Goal: Communication & Community: Ask a question

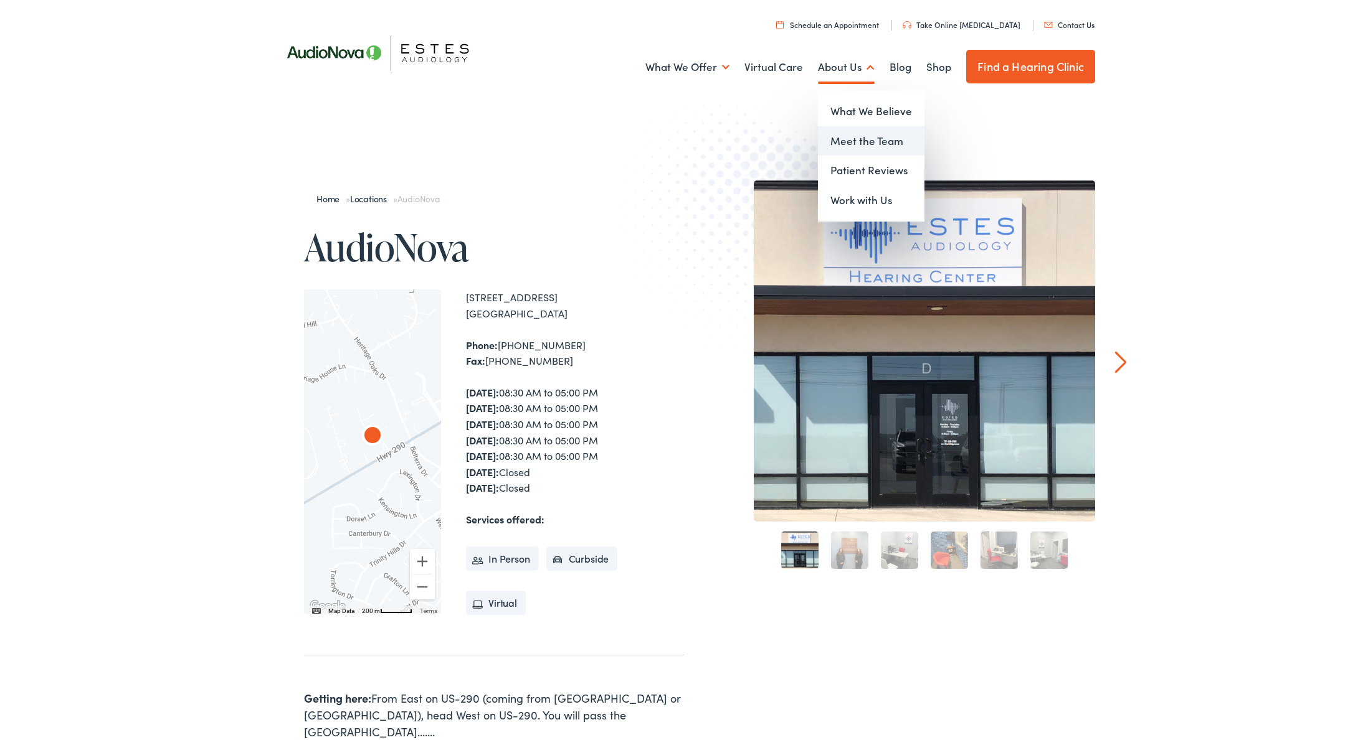
click at [842, 135] on link "Meet the Team" at bounding box center [871, 141] width 106 height 30
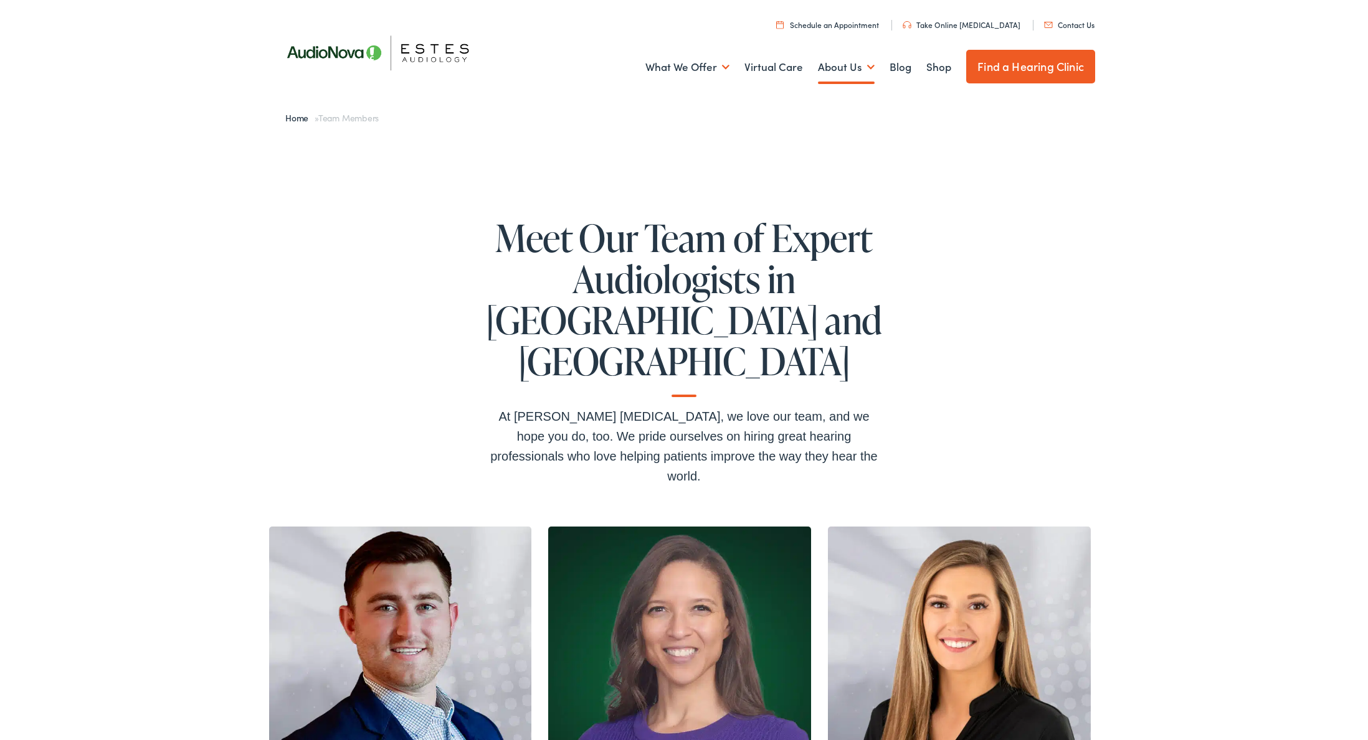
click at [844, 25] on link "Schedule an Appointment" at bounding box center [827, 24] width 103 height 11
click at [1068, 24] on link "Contact Us" at bounding box center [1069, 24] width 50 height 11
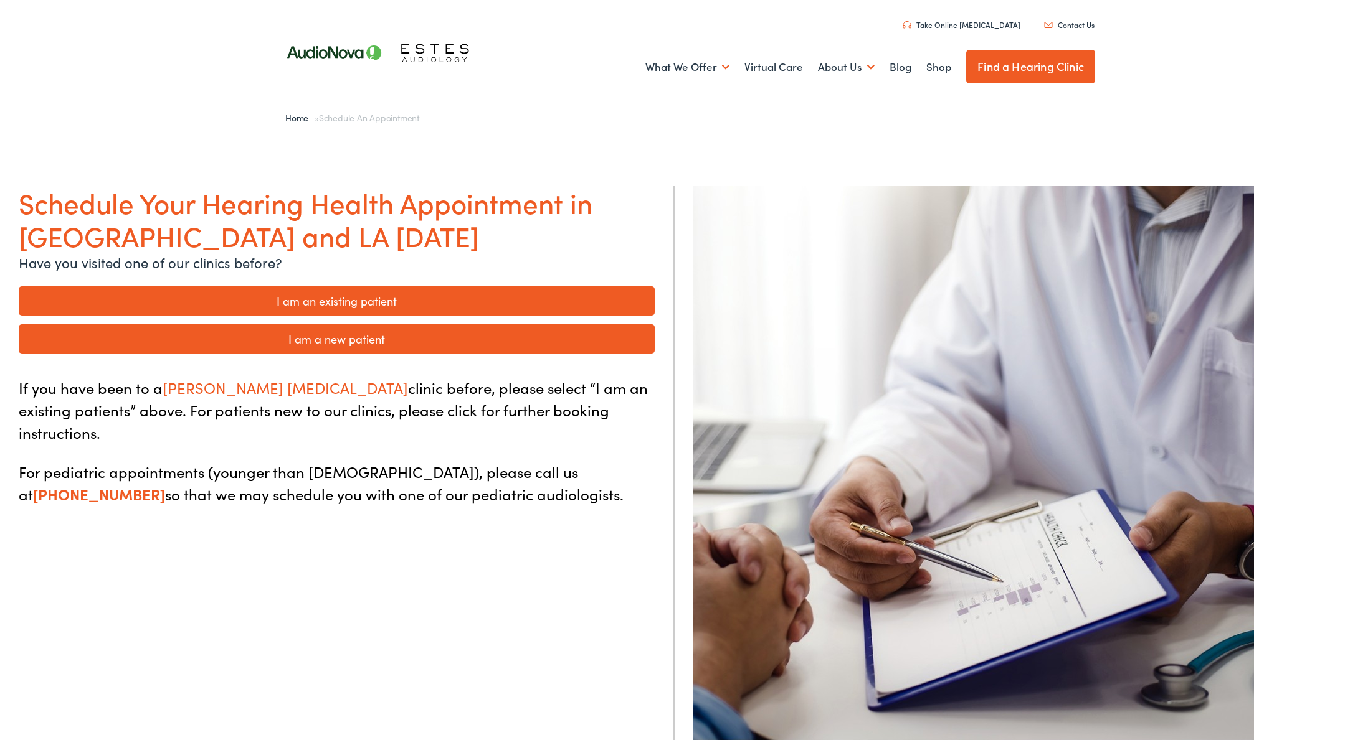
click at [332, 343] on link "I am a new patient" at bounding box center [337, 338] width 636 height 29
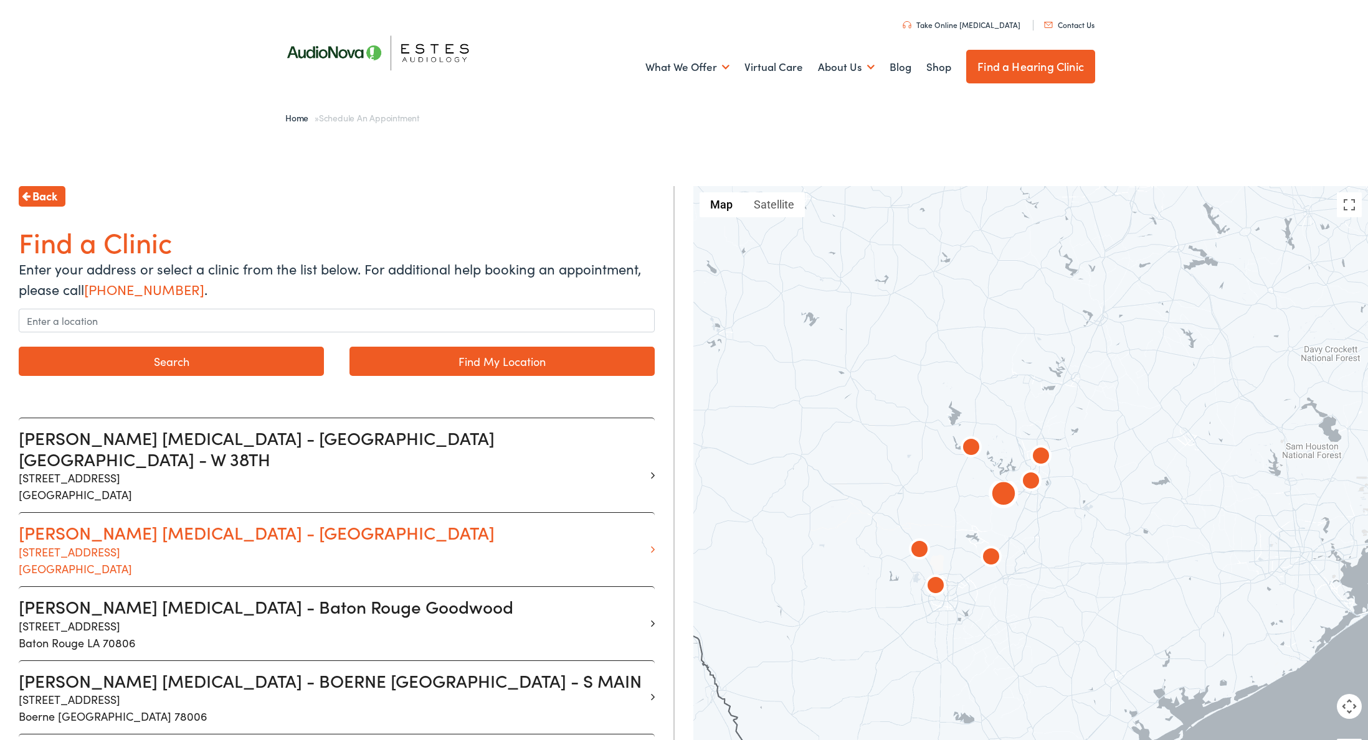
click at [164, 544] on p "13210 W Hwy 290 Suite D Austin TX 78737" at bounding box center [332, 561] width 627 height 34
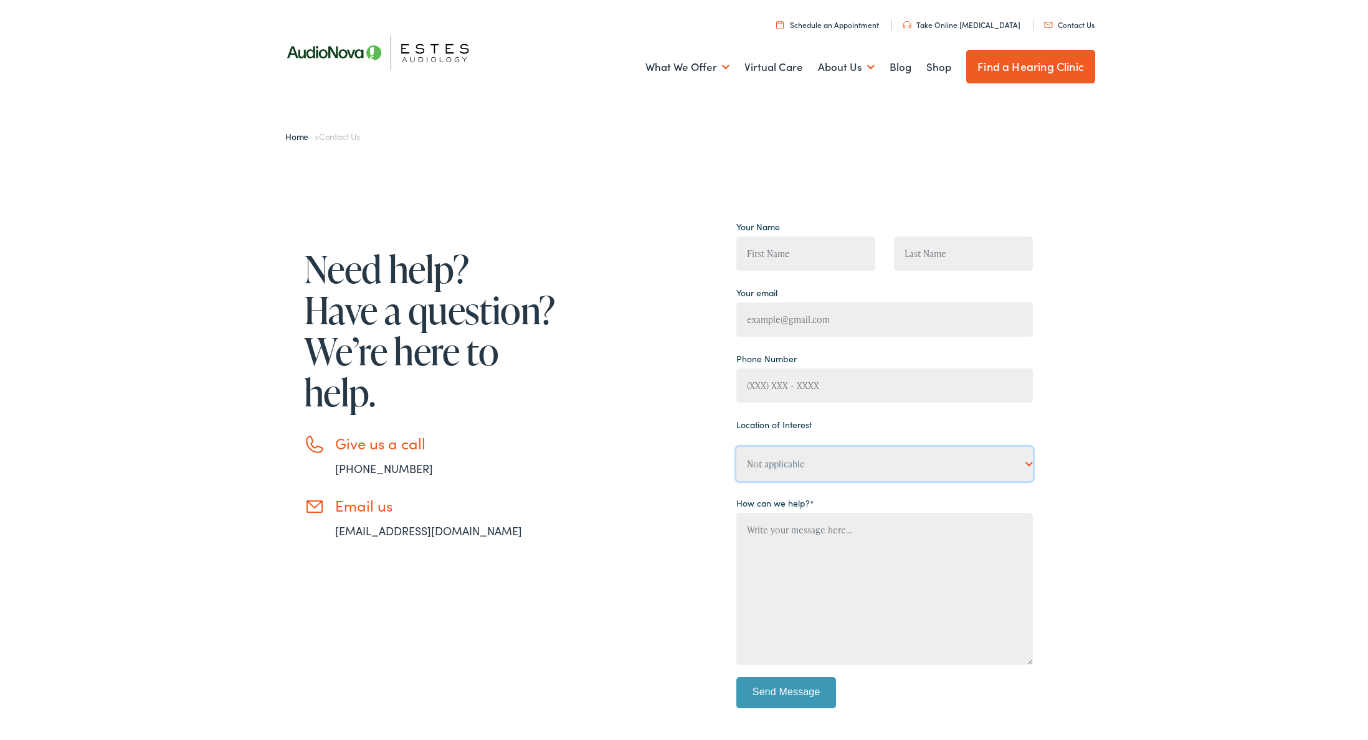
select select "Estes Audiology, Dripping Springs (Austin 2)"
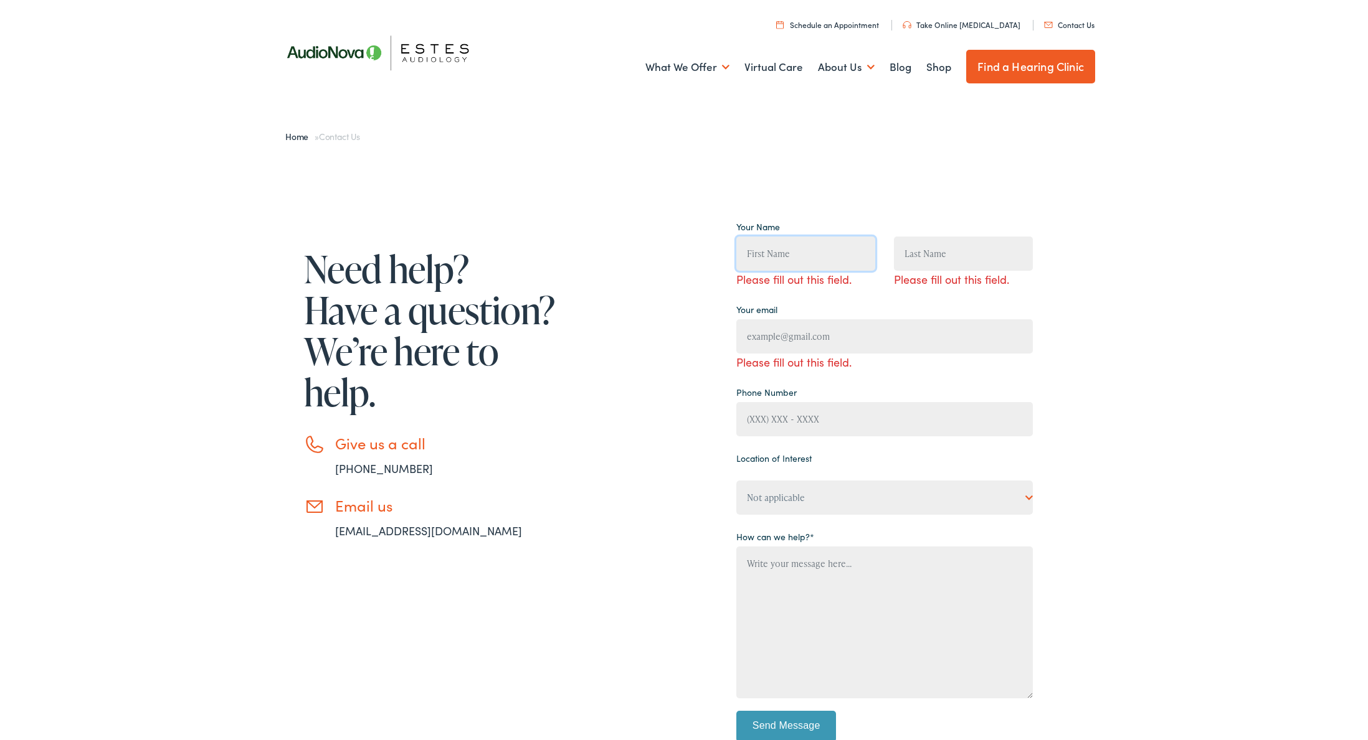
click at [788, 253] on input "Contact form" at bounding box center [805, 254] width 139 height 34
type input "steve"
type input "axelrod"
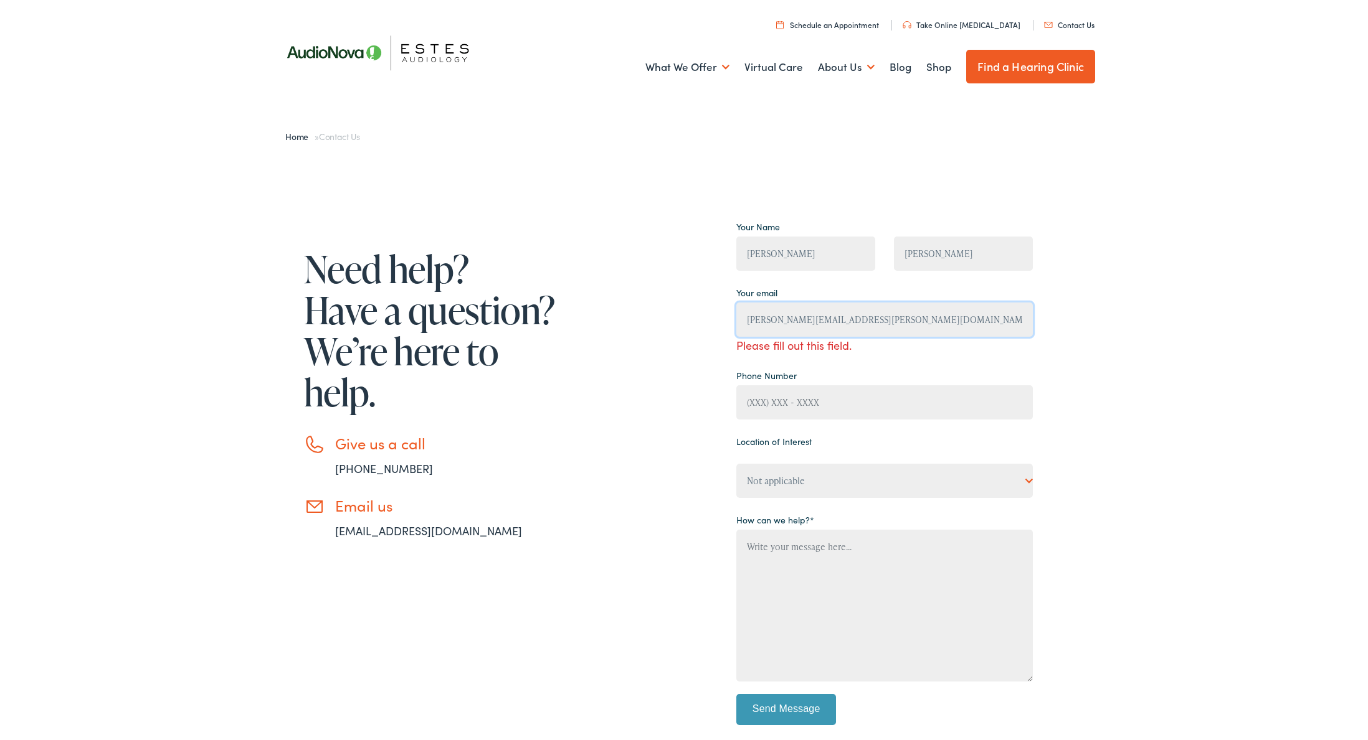
type input "steve@axelrod.net"
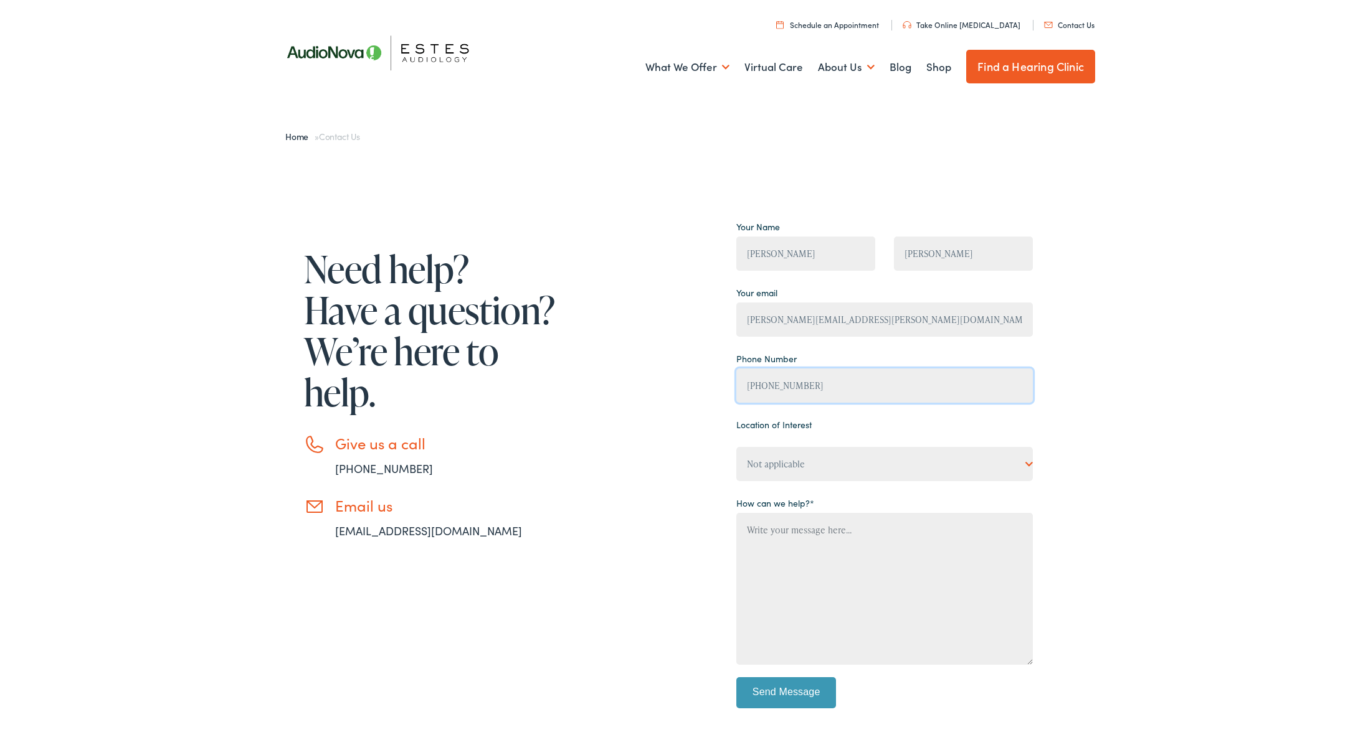
type input "(512) 964-3424"
click at [784, 534] on textarea "Contact form" at bounding box center [884, 589] width 296 height 152
paste textarea "Phonak Virto I90-R"
click at [846, 545] on textarea "I am intereted in getting these Phonak Virto I90-R" at bounding box center [884, 589] width 296 height 152
type textarea "I am intereted in getting these Phonak Virto I90-R Can I get an apointment for …"
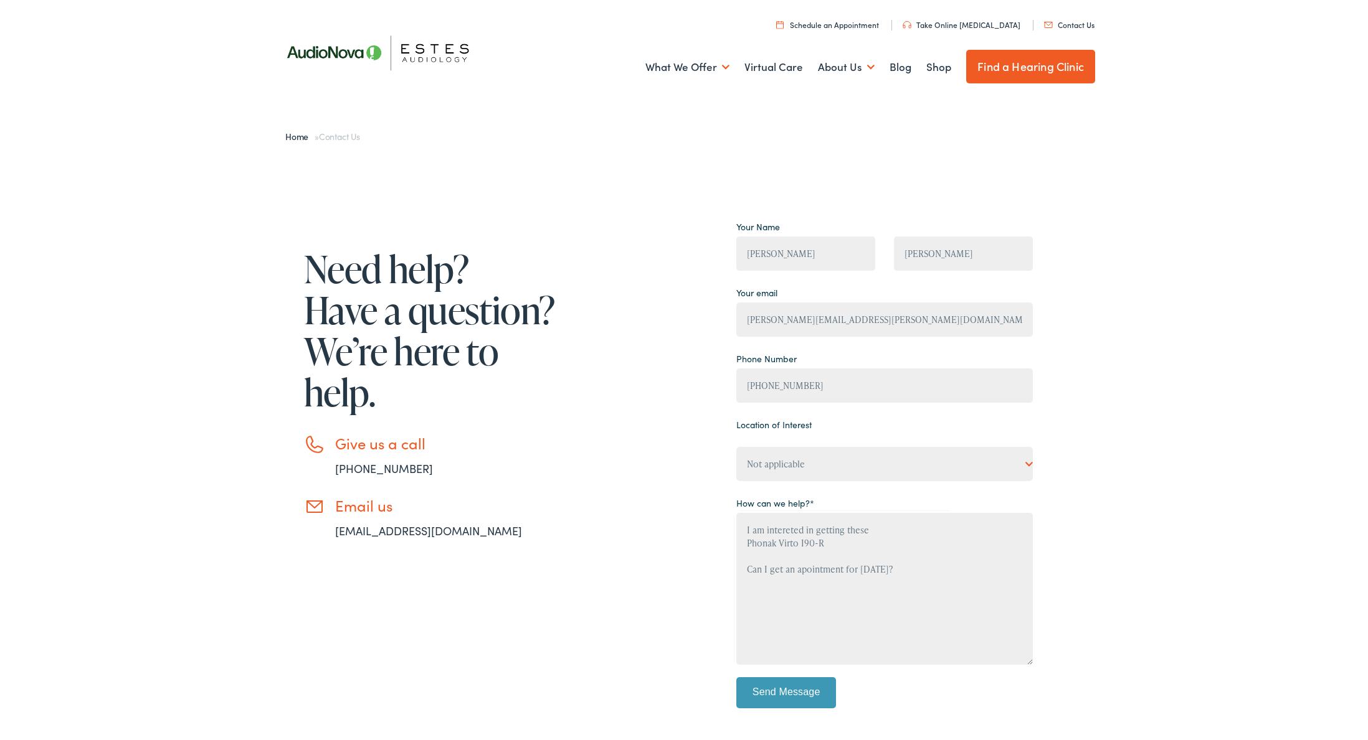
click at [793, 686] on input "Send Message" at bounding box center [786, 693] width 100 height 31
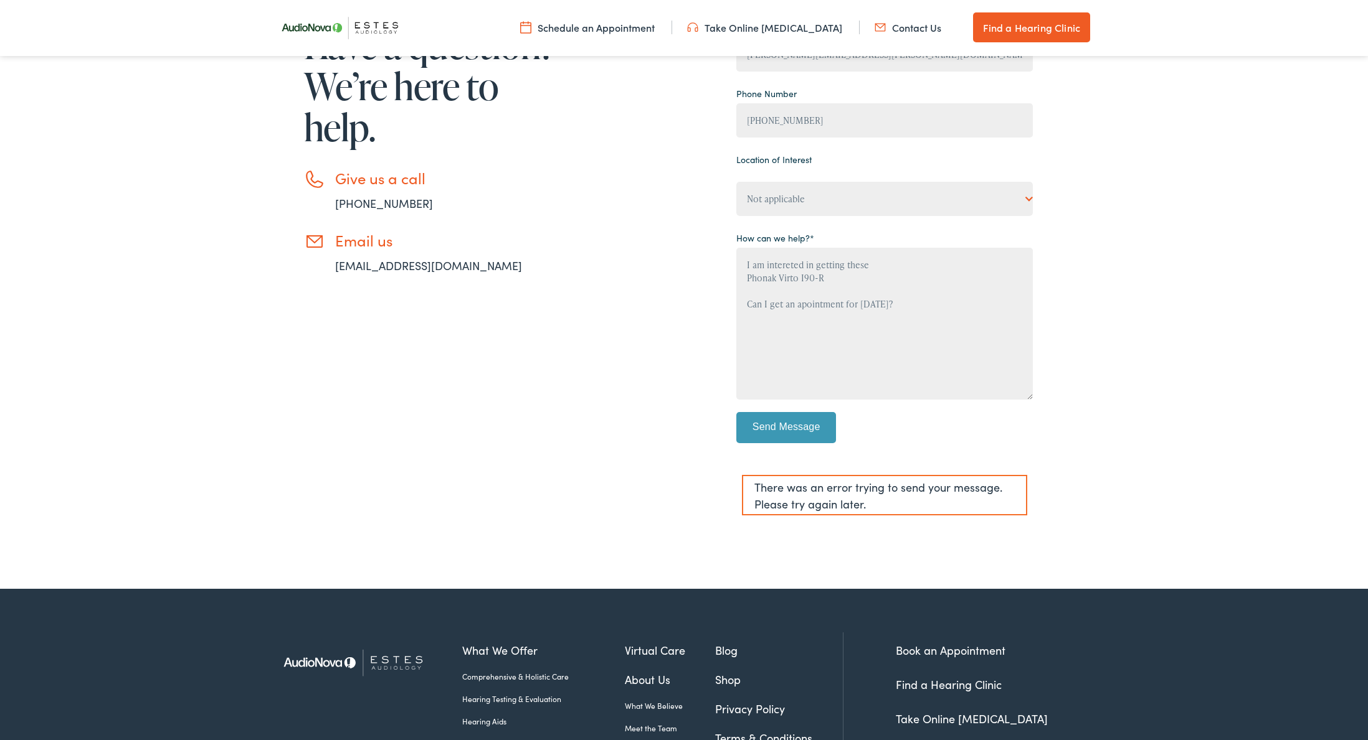
scroll to position [82, 0]
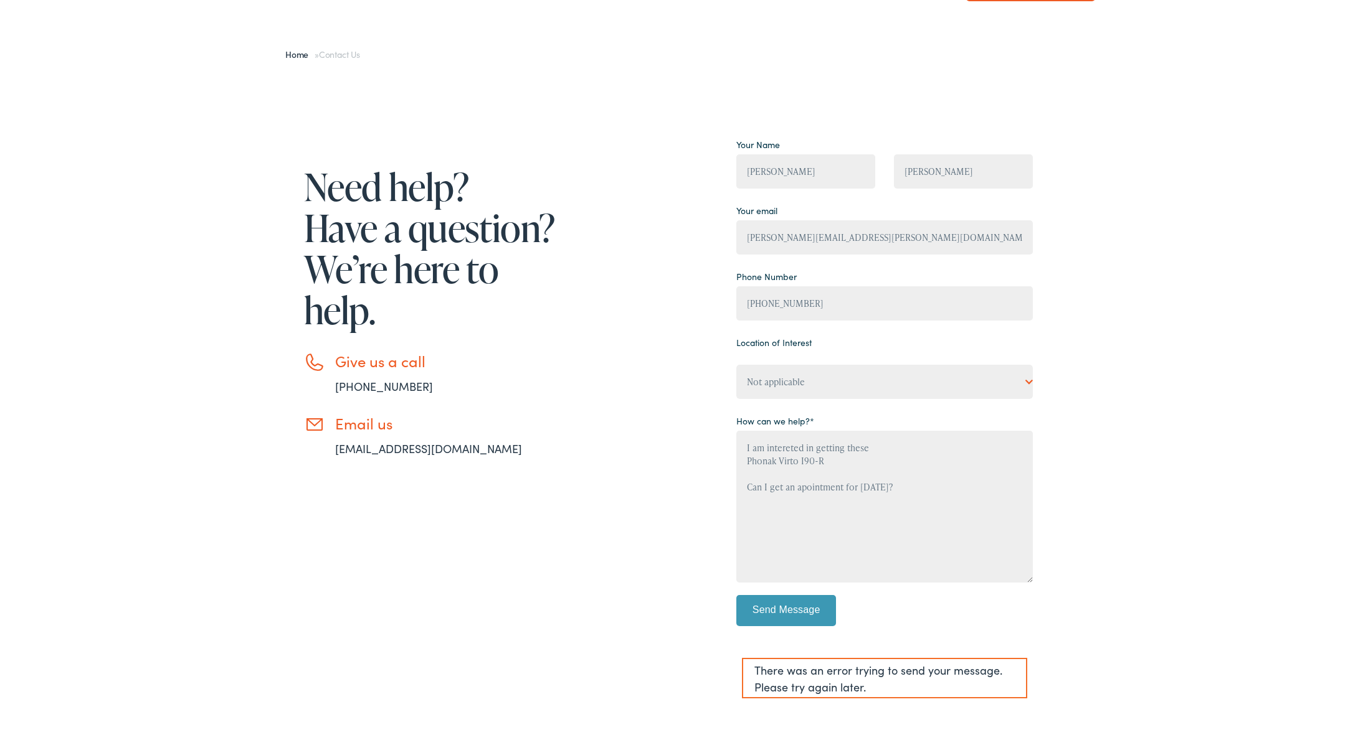
click at [805, 613] on input "Send Message" at bounding box center [786, 610] width 100 height 31
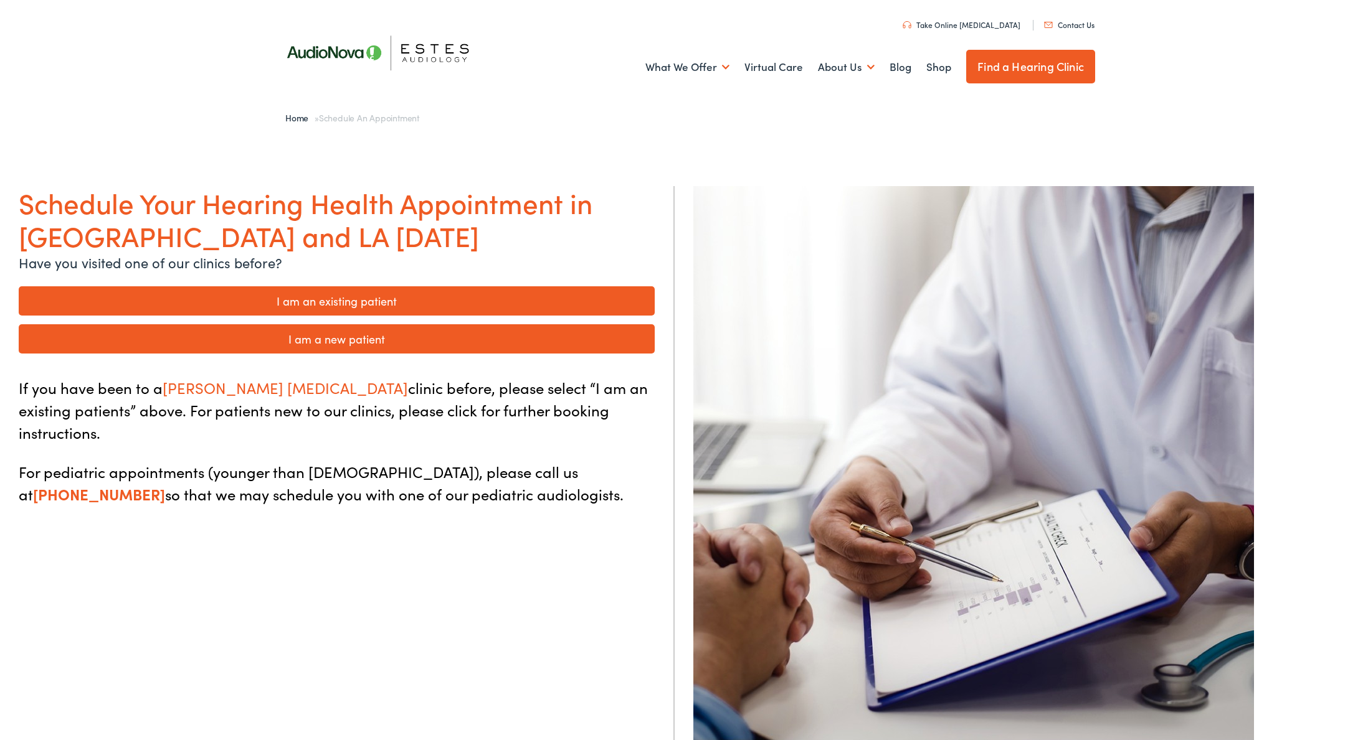
click at [316, 343] on link "I am a new patient" at bounding box center [337, 338] width 636 height 29
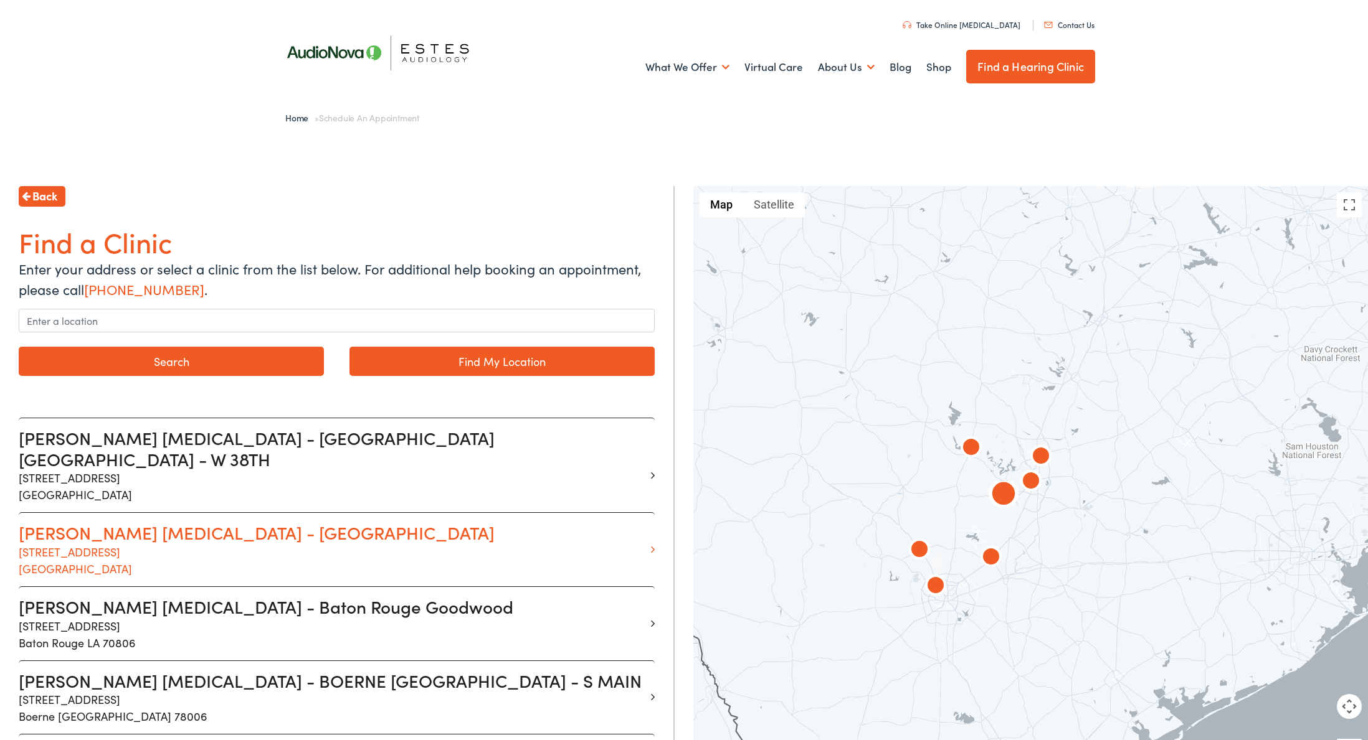
click at [224, 523] on h3 "Estes Audiology - Dripping Springs" at bounding box center [332, 533] width 627 height 21
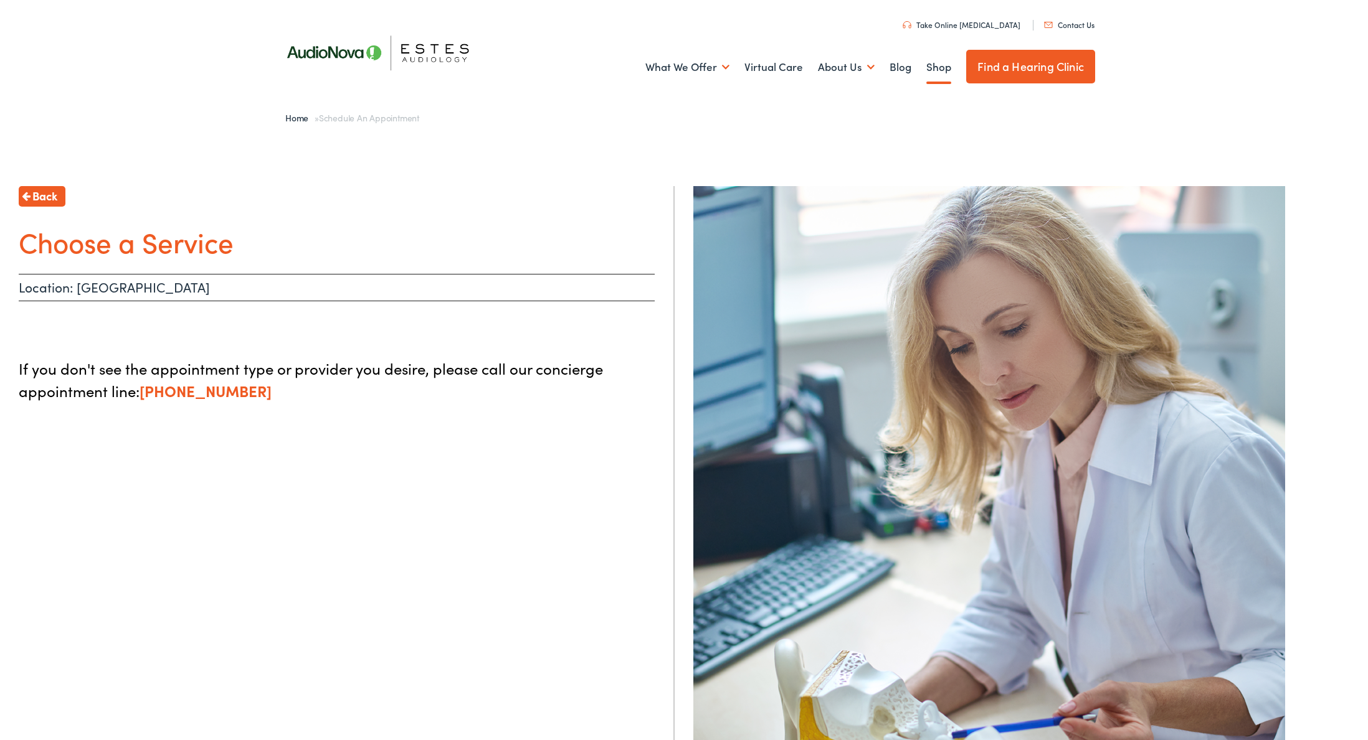
click at [937, 69] on link "Shop" at bounding box center [938, 67] width 25 height 46
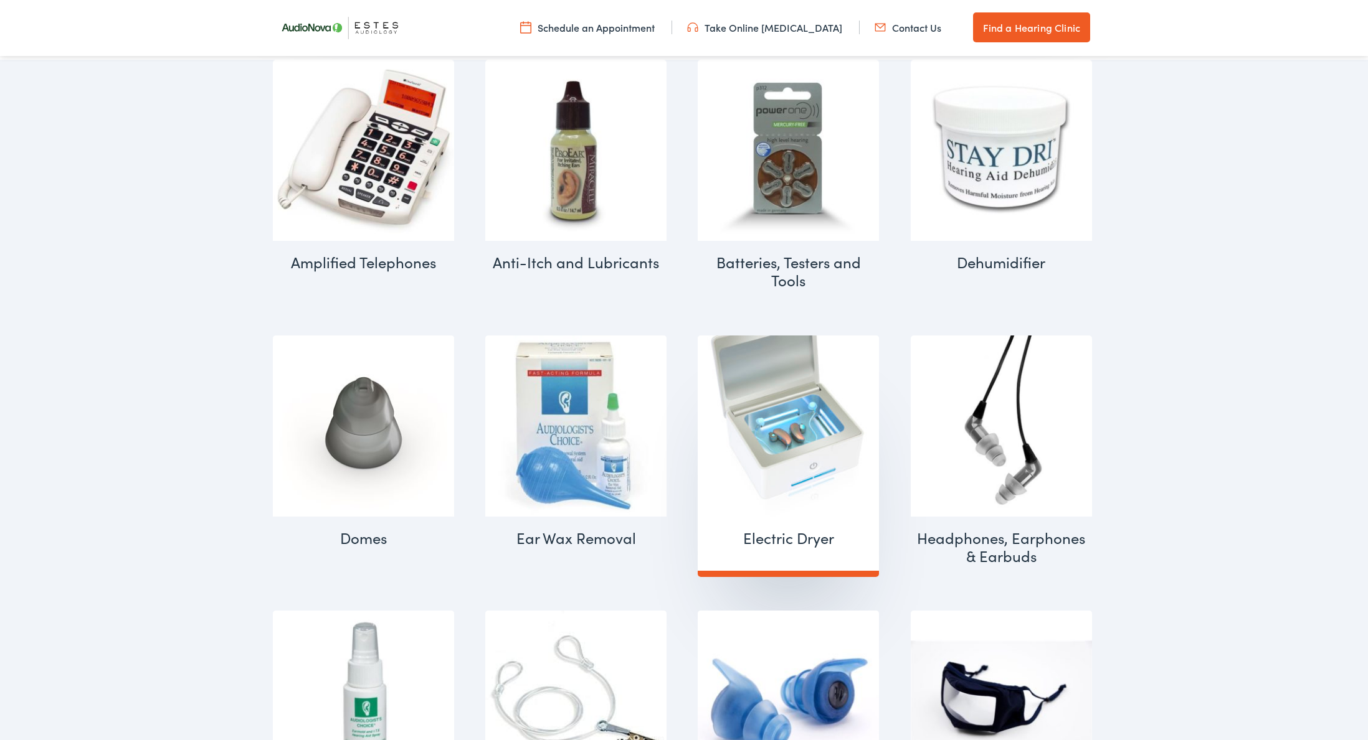
scroll to position [585, 0]
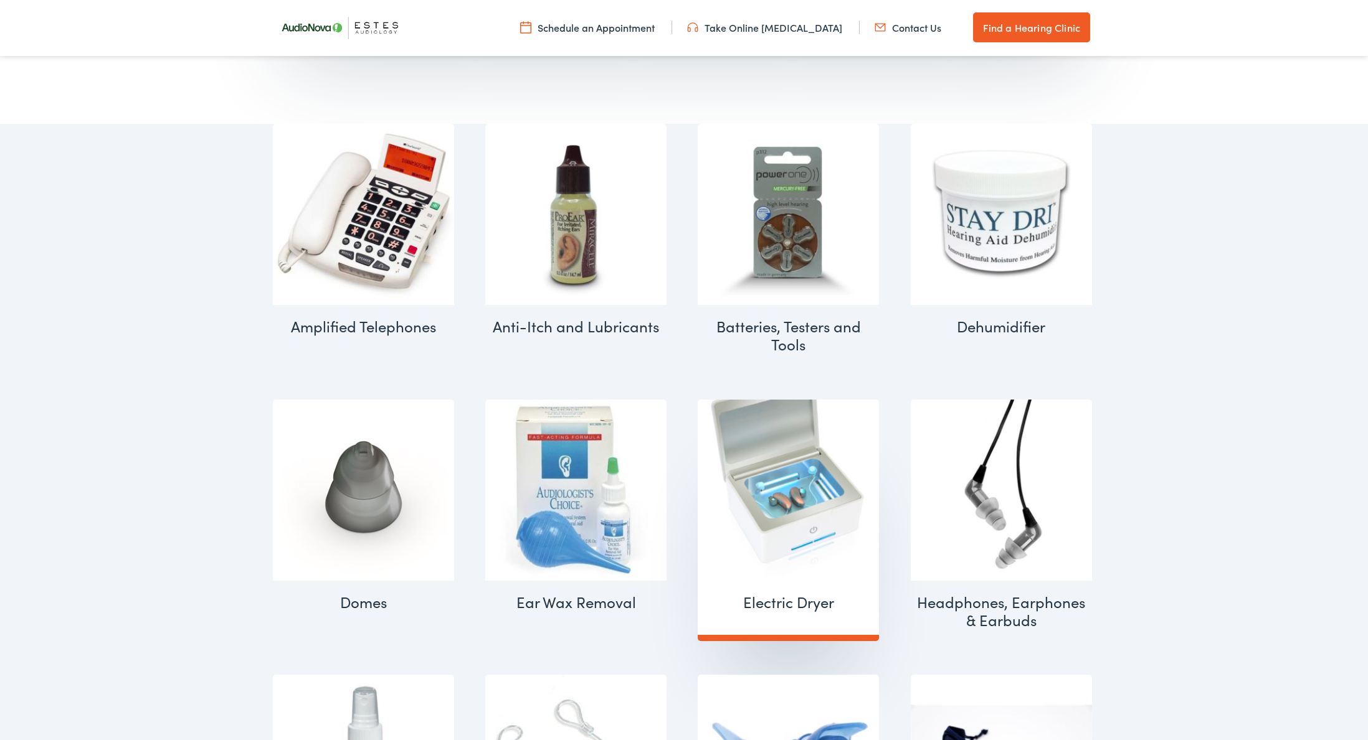
click at [776, 471] on img "Visit product category Electric Dryer" at bounding box center [788, 490] width 181 height 181
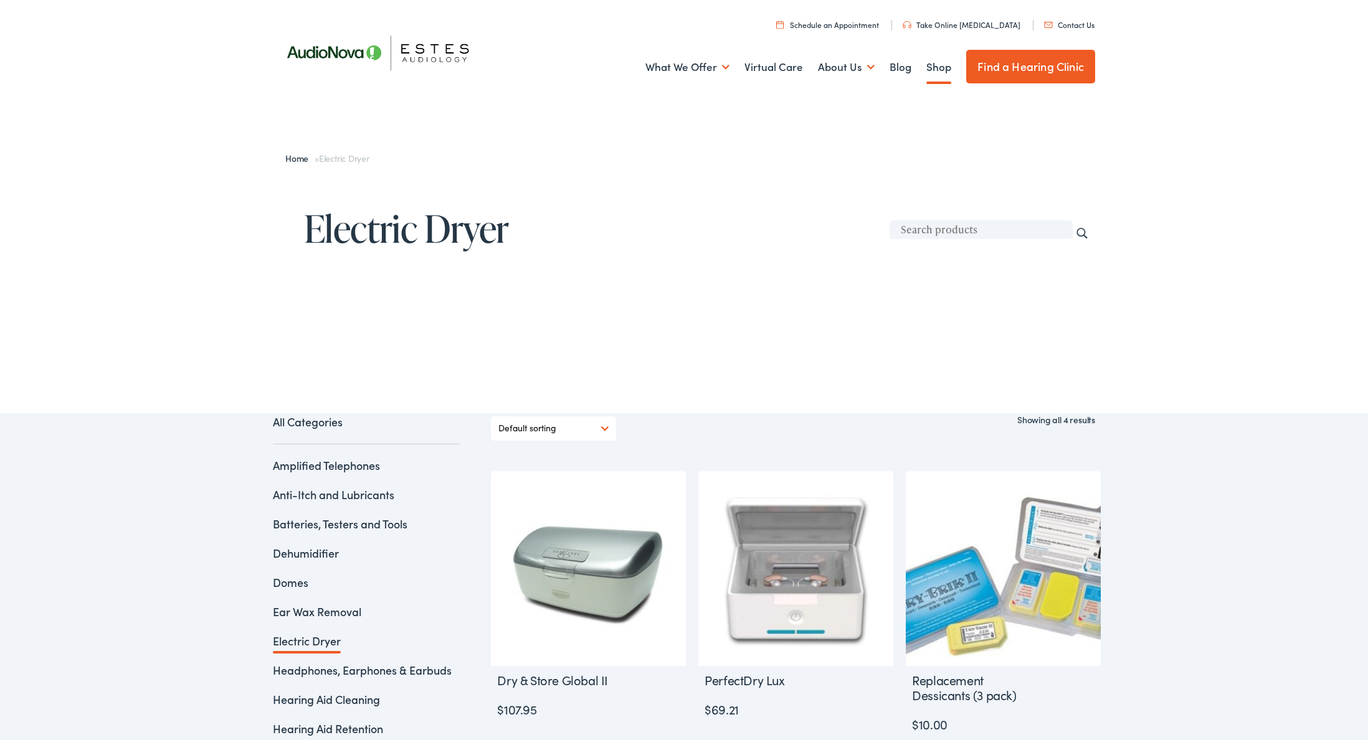
click at [927, 70] on link "Shop" at bounding box center [938, 67] width 25 height 46
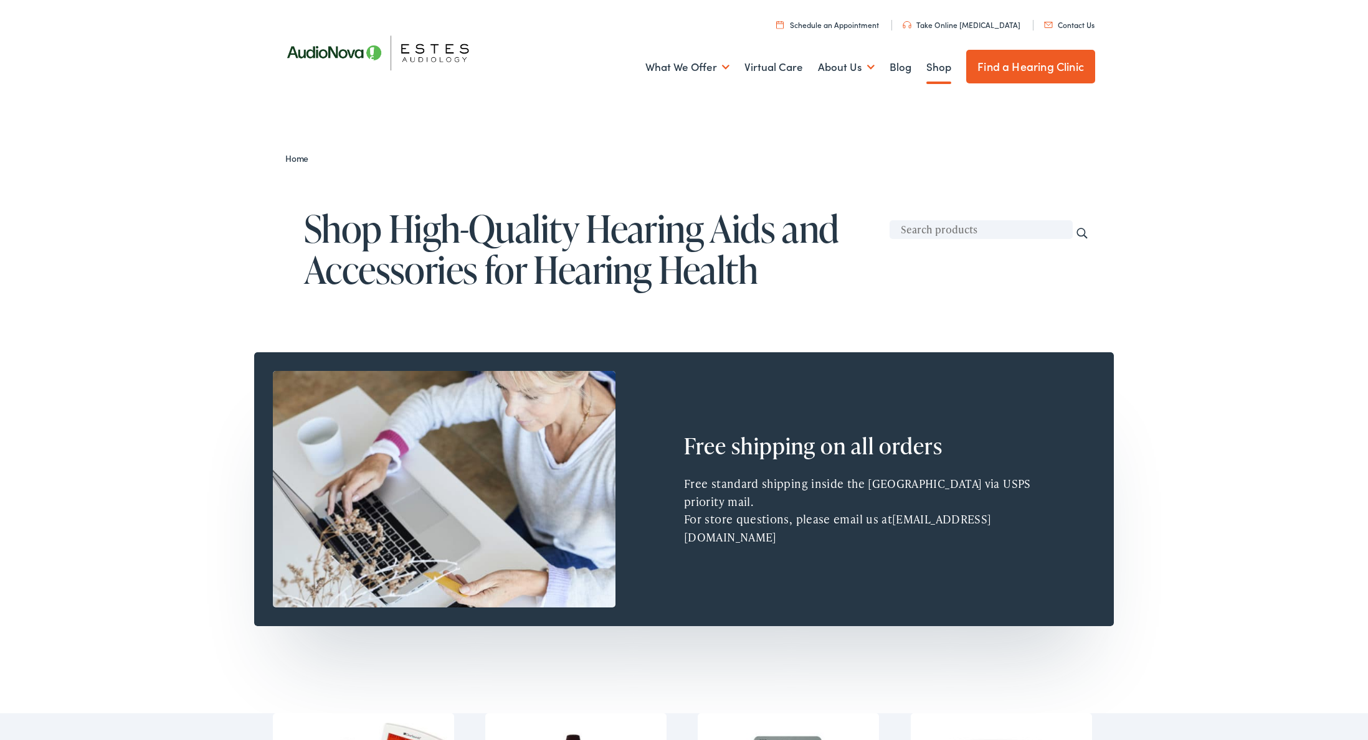
click at [1033, 66] on link "Find a Hearing Clinic" at bounding box center [1030, 67] width 129 height 34
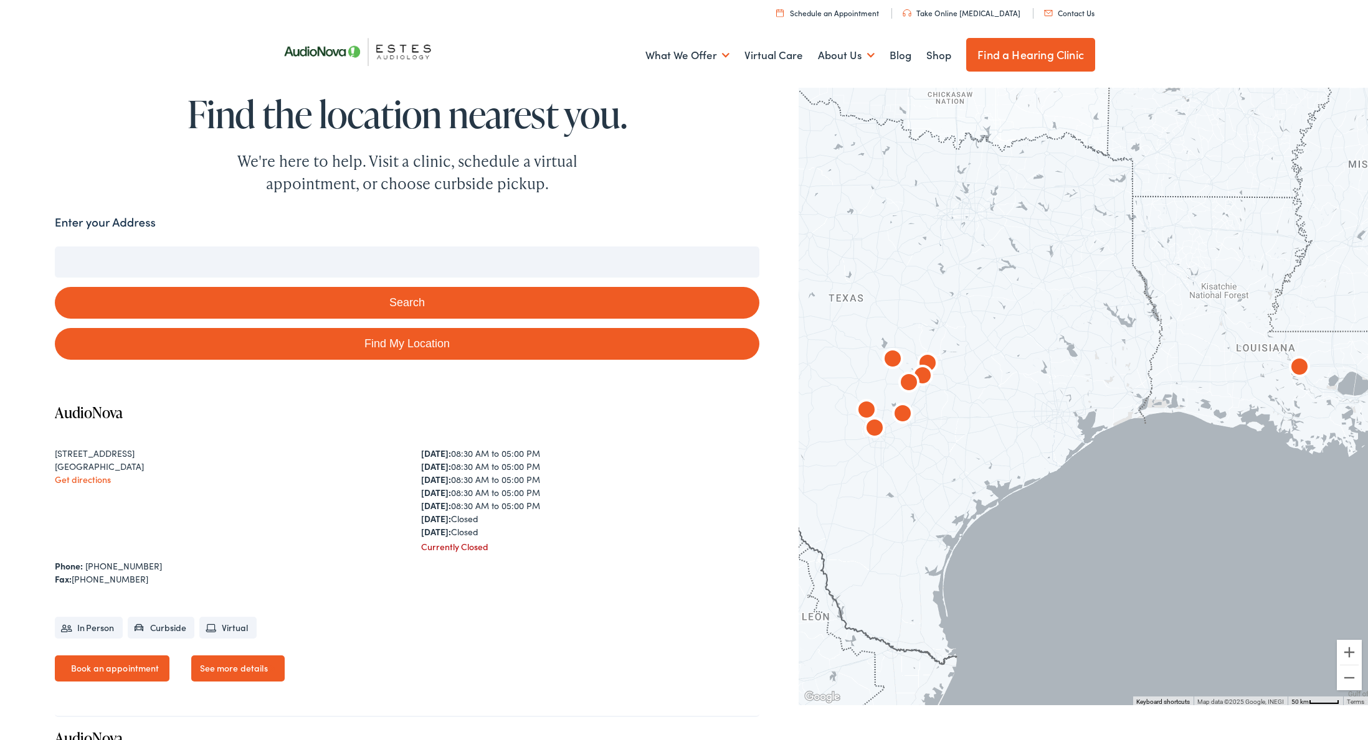
click at [255, 256] on input "Enter your Address" at bounding box center [407, 262] width 704 height 31
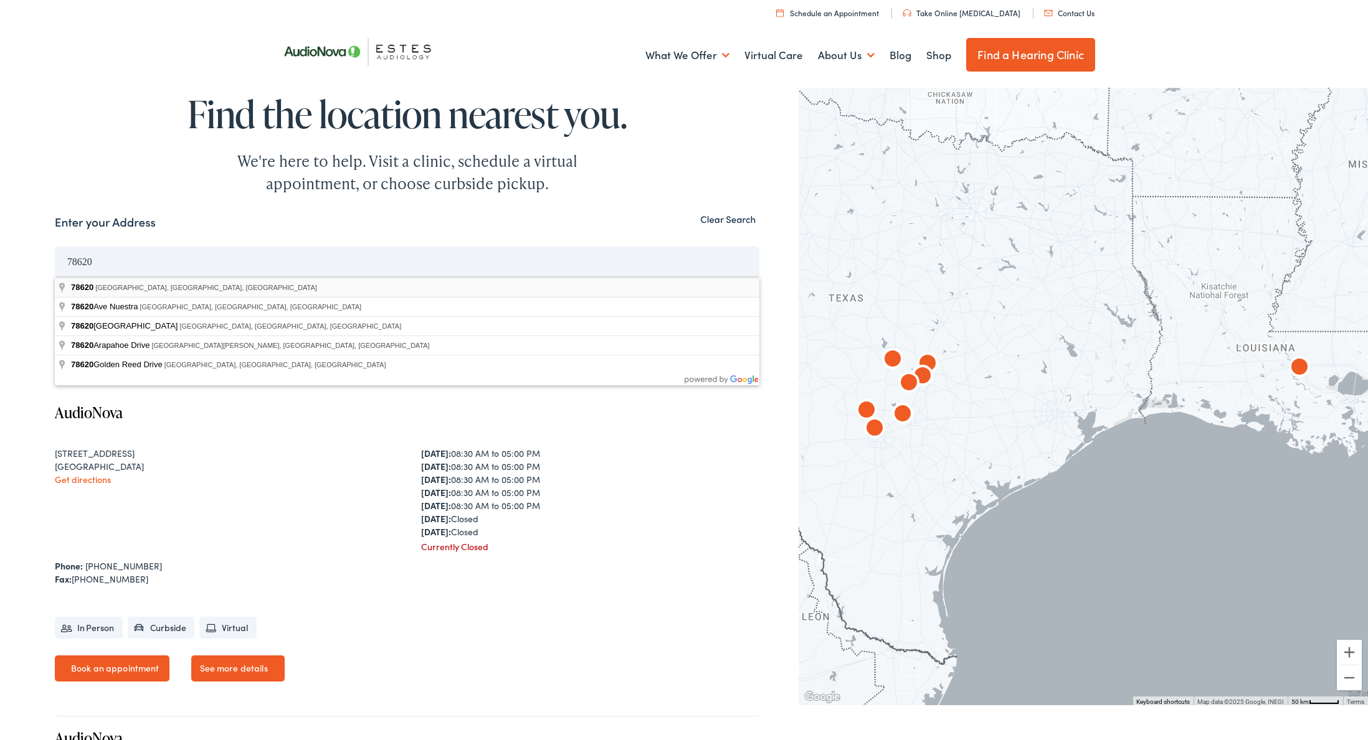
type input "[GEOGRAPHIC_DATA], [GEOGRAPHIC_DATA]"
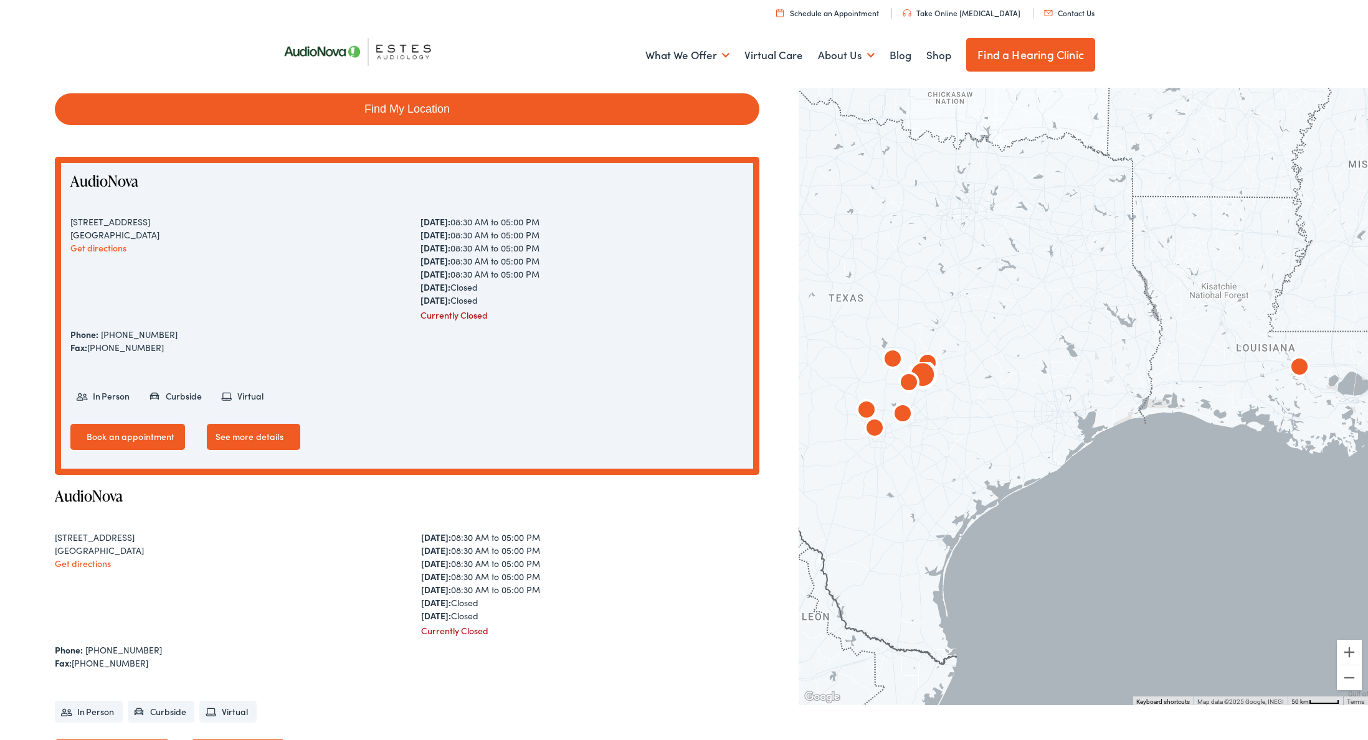
scroll to position [243, 0]
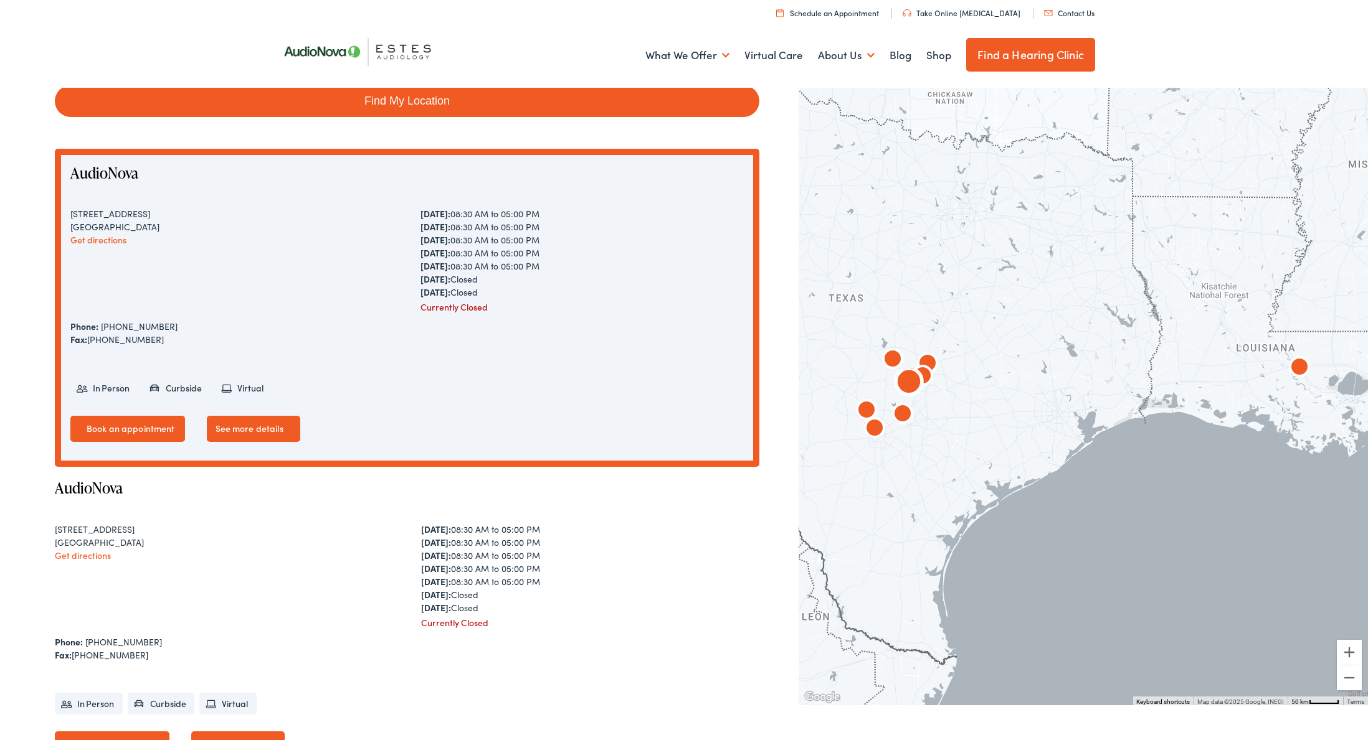
click at [76, 557] on link "Get directions" at bounding box center [83, 555] width 56 height 12
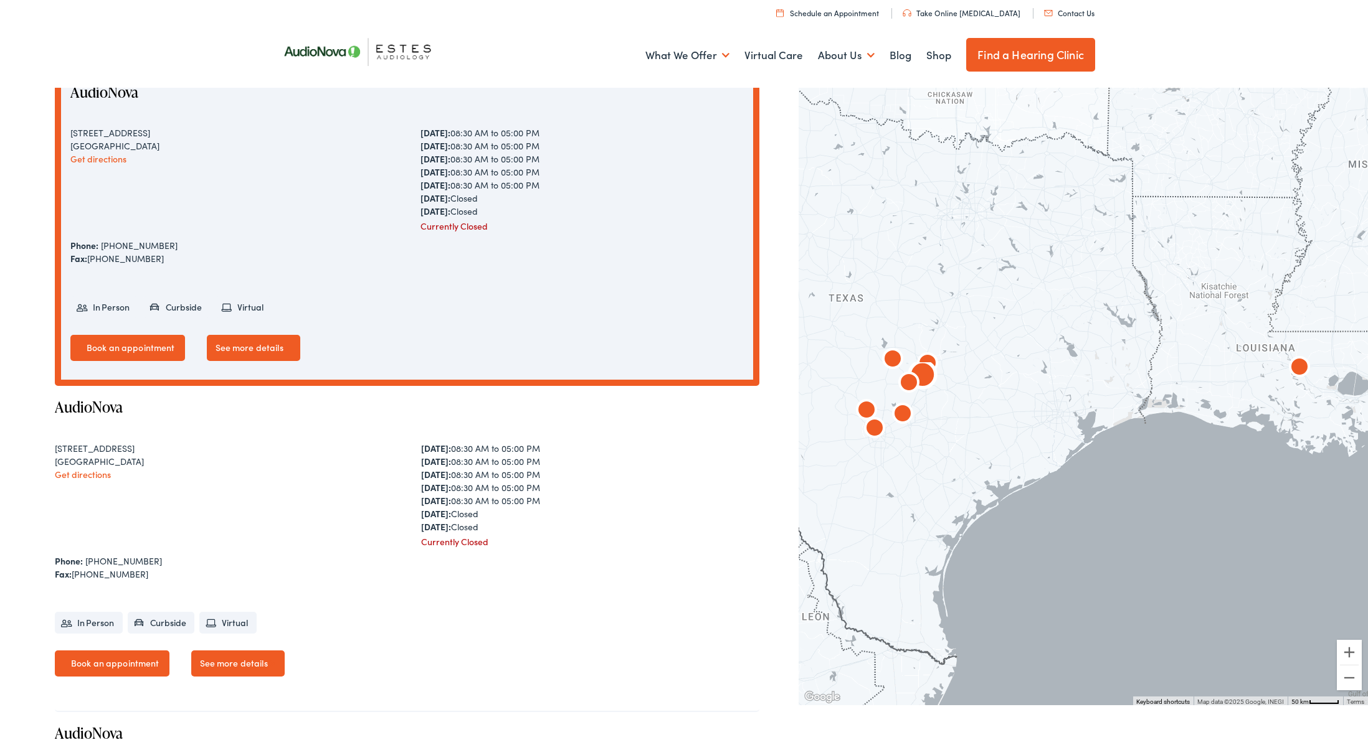
scroll to position [344, 0]
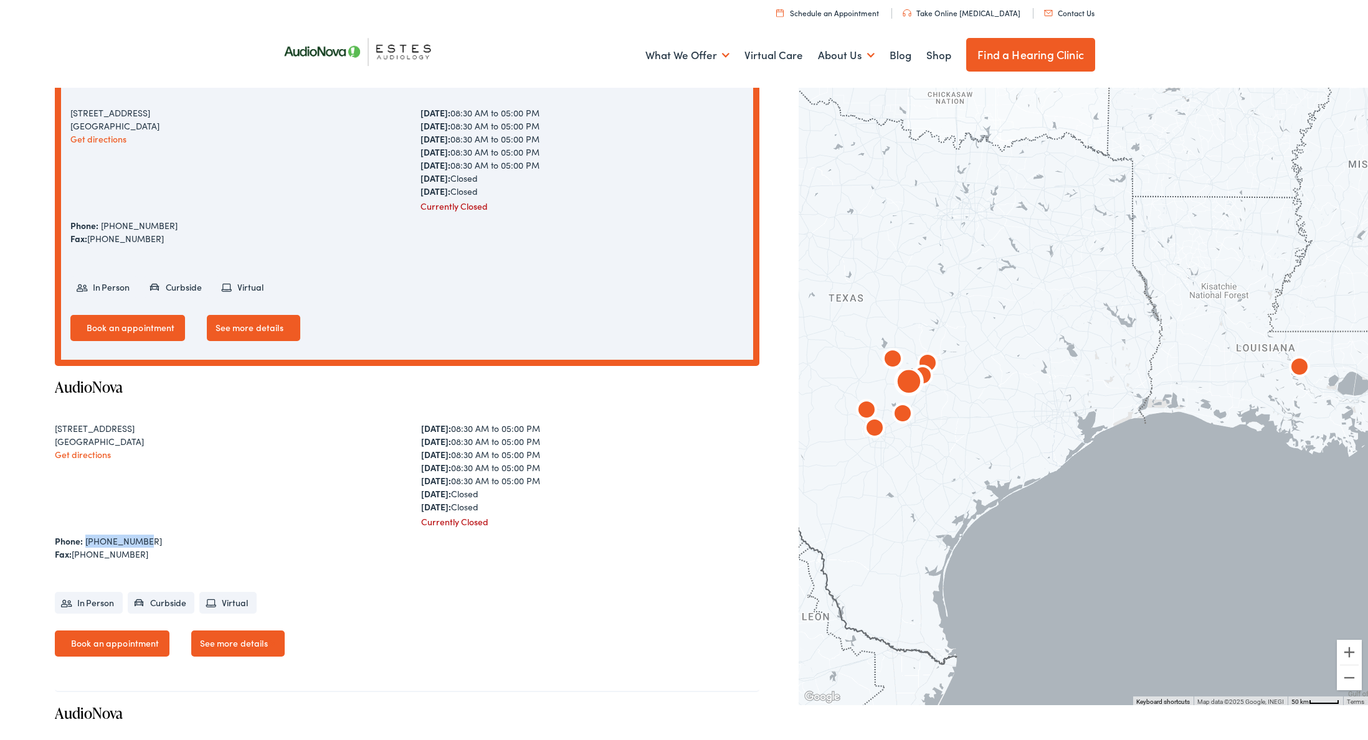
drag, startPoint x: 143, startPoint y: 635, endPoint x: 84, endPoint y: 633, distance: 59.2
click at [84, 548] on div "Phone: [PHONE_NUMBER]" at bounding box center [407, 541] width 704 height 13
copy div "[PHONE_NUMBER]"
drag, startPoint x: 54, startPoint y: 521, endPoint x: 128, endPoint y: 530, distance: 74.0
click at [130, 529] on div "[STREET_ADDRESS] Get directions" at bounding box center [224, 475] width 338 height 106
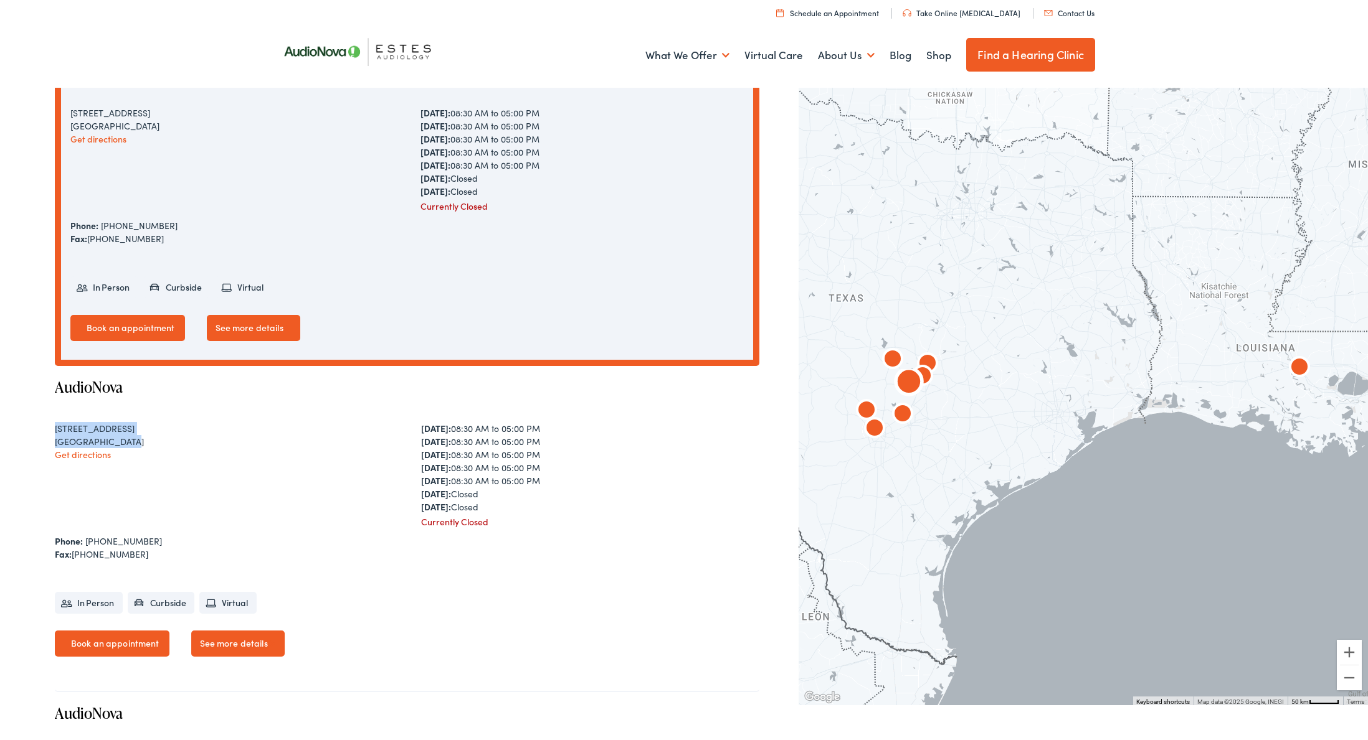
copy div "[STREET_ADDRESS]"
